Goal: Transaction & Acquisition: Purchase product/service

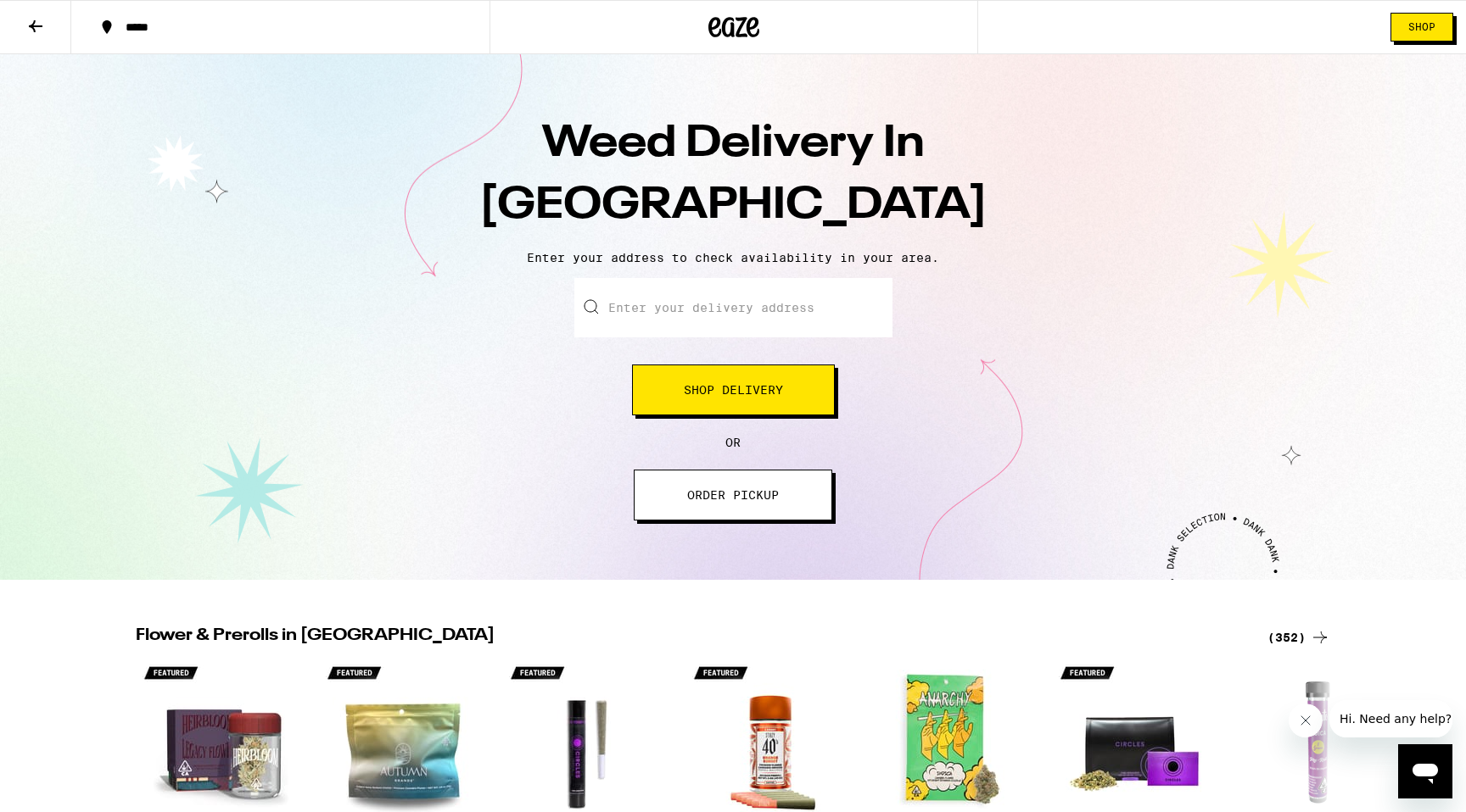
click at [698, 310] on input "Enter your delivery address" at bounding box center [733, 308] width 318 height 60
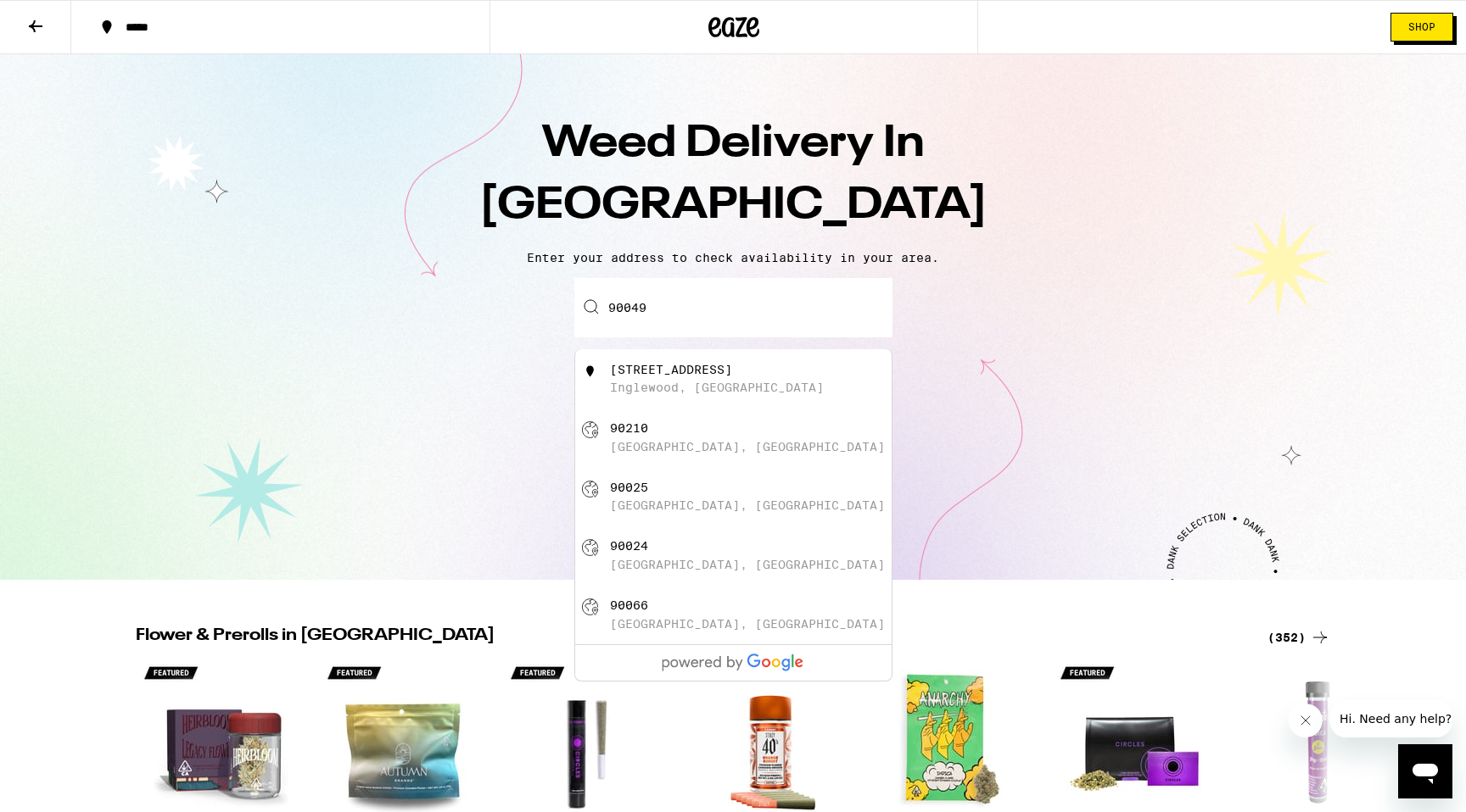
type input "[GEOGRAPHIC_DATA]"
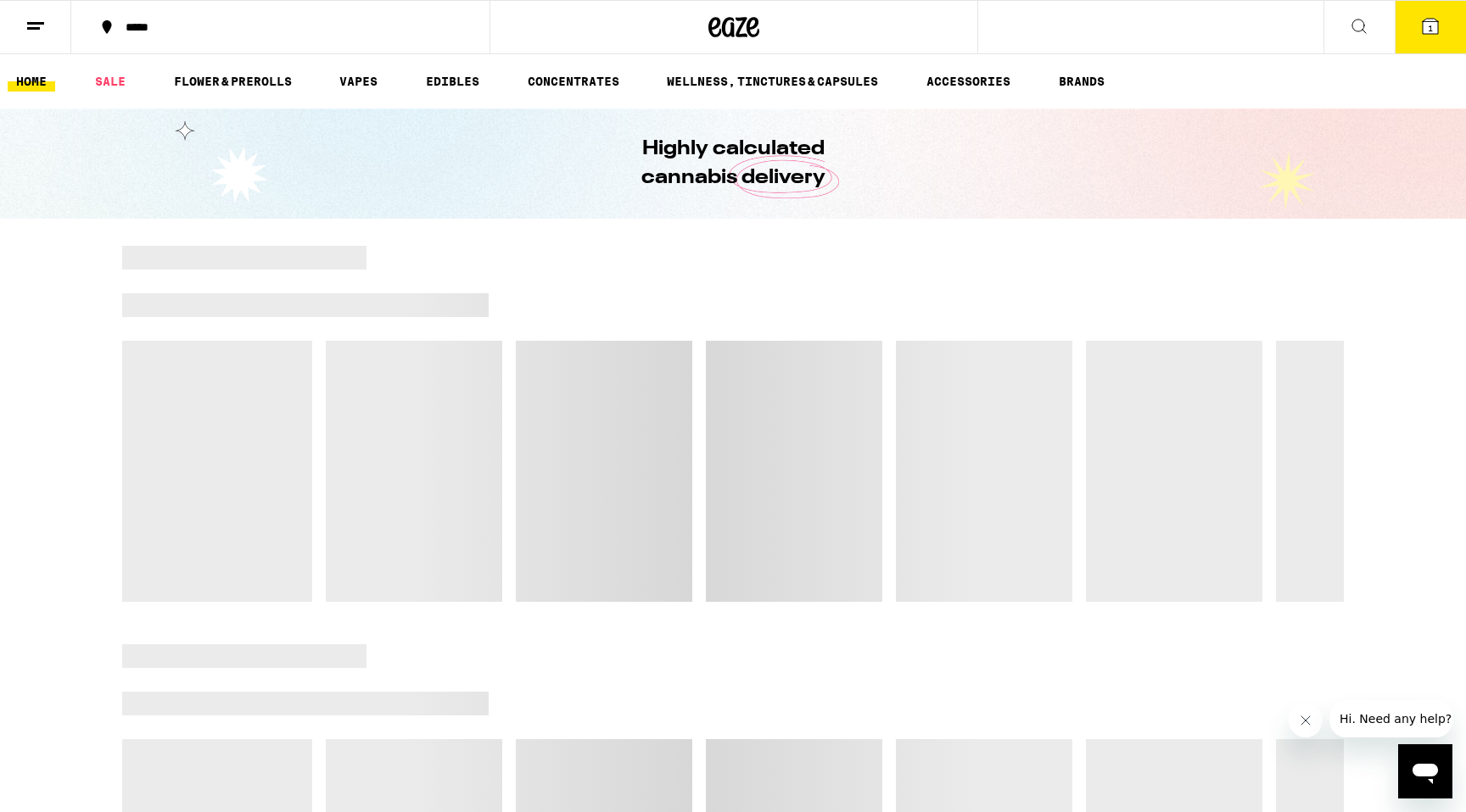
click at [1349, 22] on icon at bounding box center [1358, 25] width 21 height 21
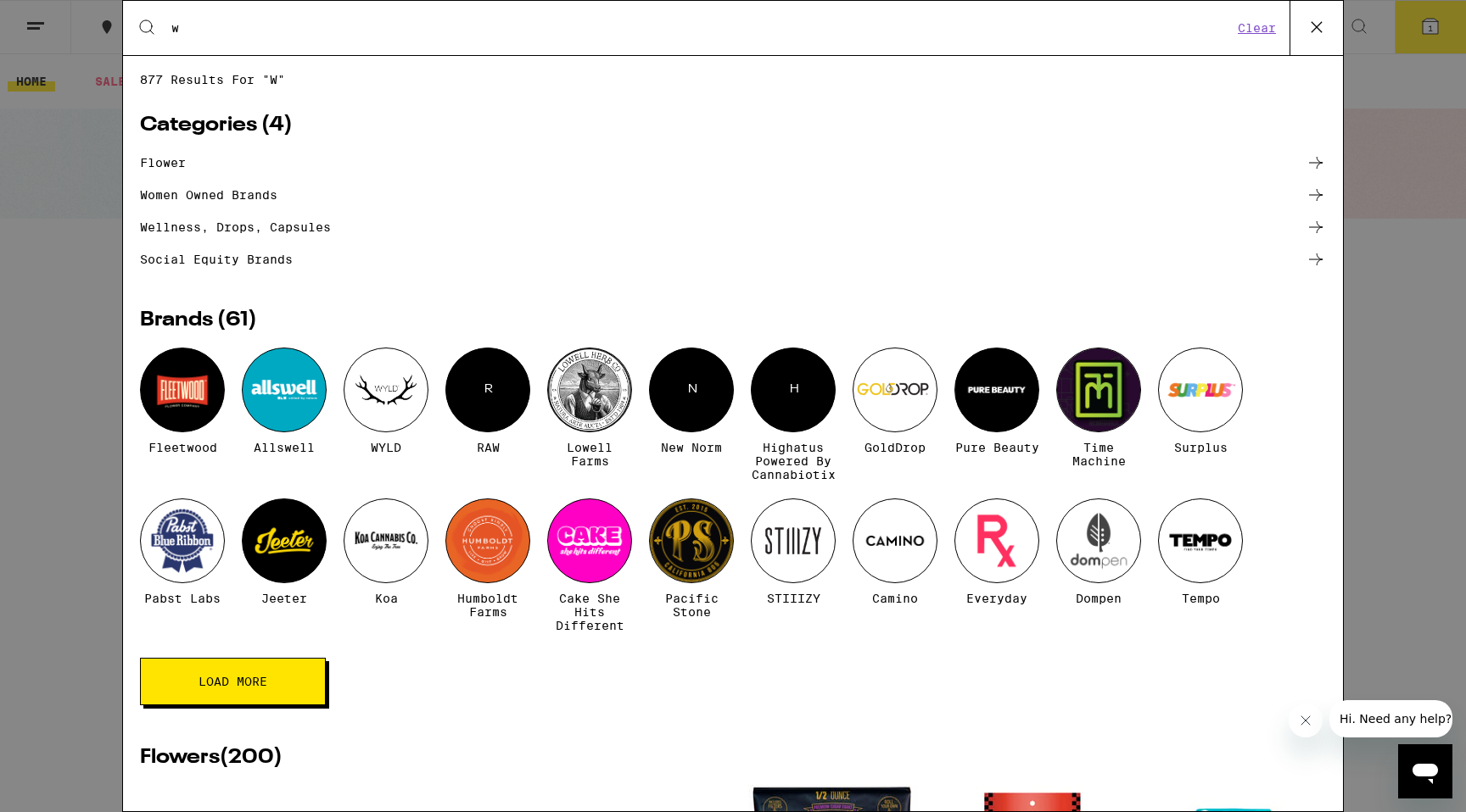
type input "we"
